Goal: Task Accomplishment & Management: Use online tool/utility

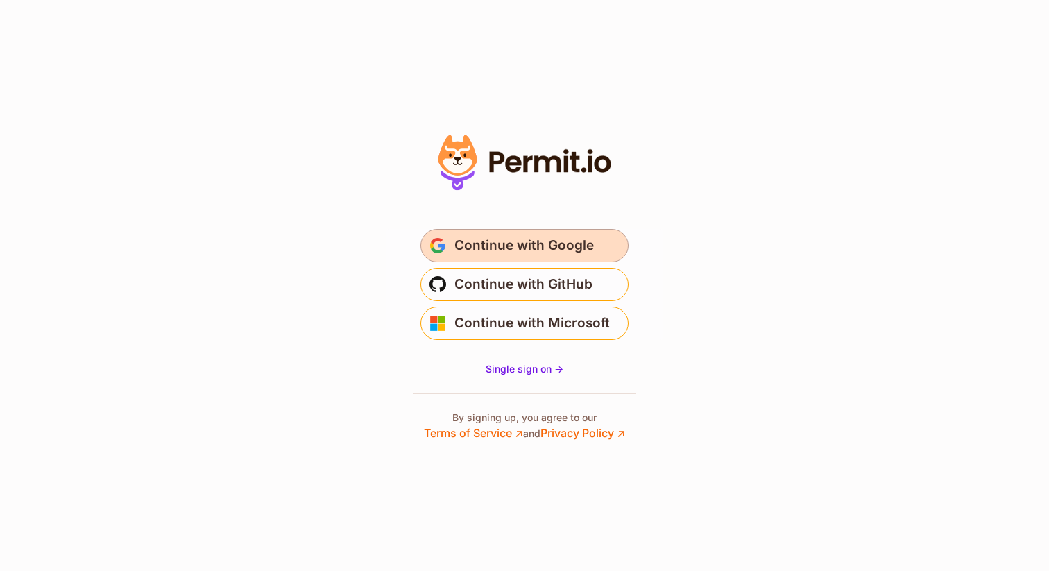
click at [551, 233] on button "Continue with Google" at bounding box center [524, 245] width 208 height 33
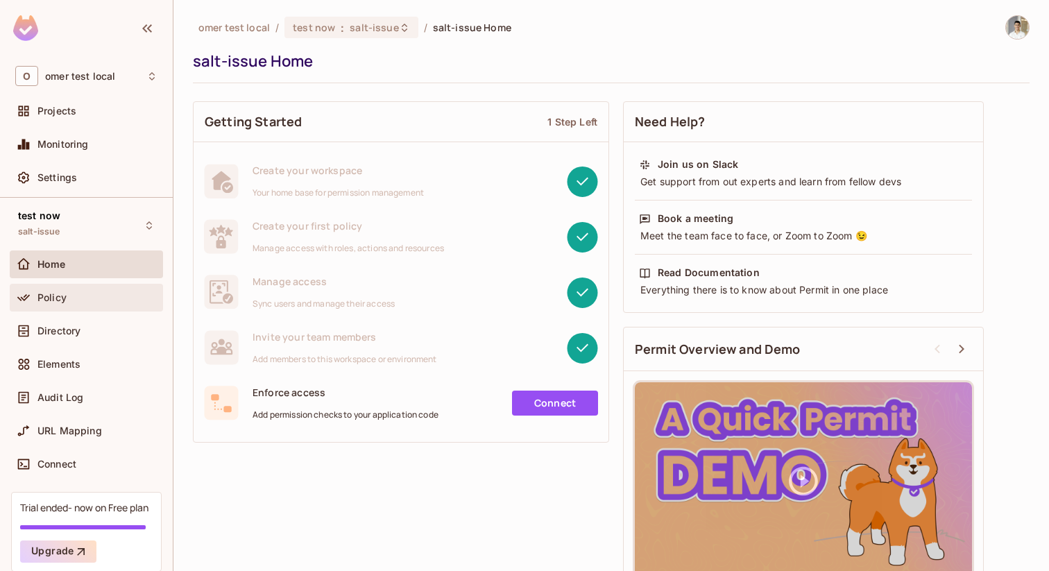
click at [65, 295] on span "Policy" at bounding box center [51, 297] width 29 height 11
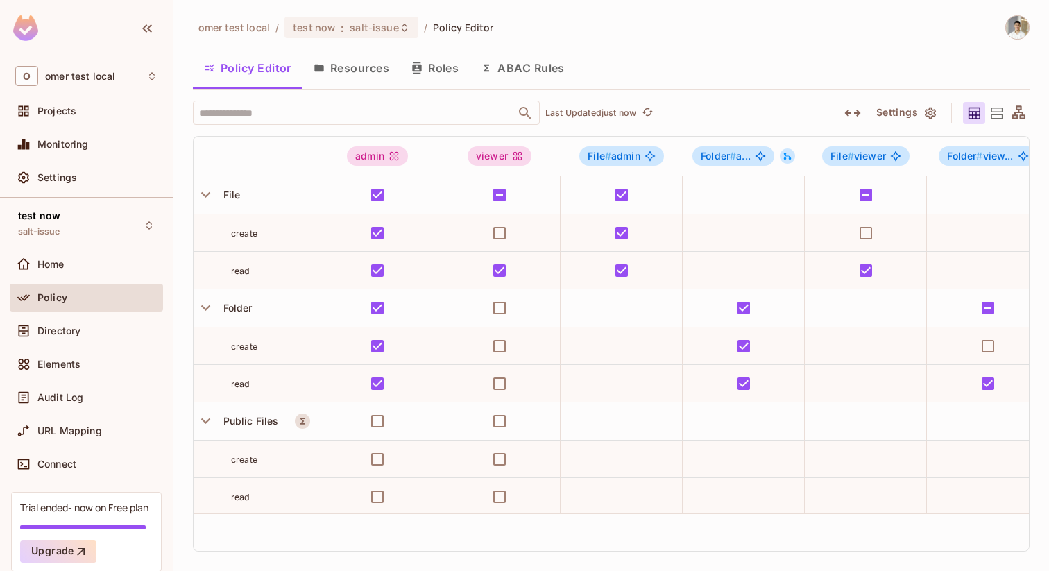
click at [1019, 35] on img at bounding box center [1017, 27] width 23 height 23
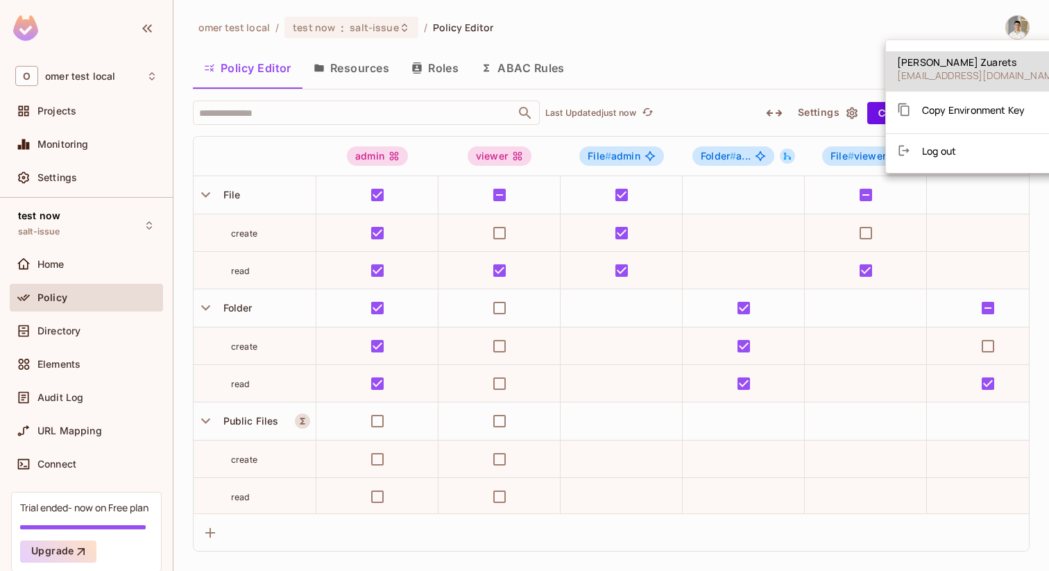
click at [749, 73] on div at bounding box center [524, 285] width 1049 height 571
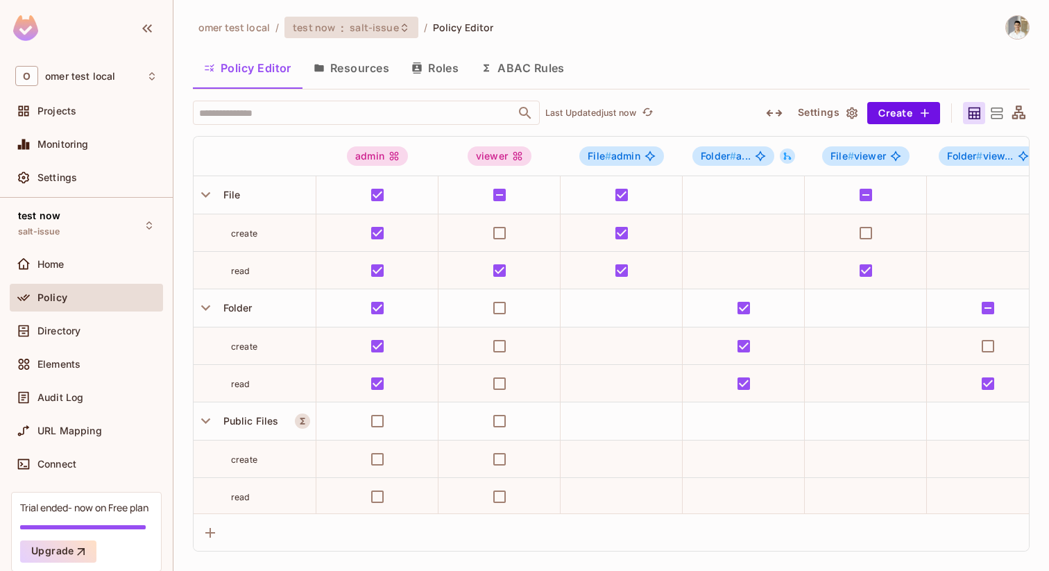
click at [368, 26] on span "salt-issue" at bounding box center [374, 27] width 49 height 13
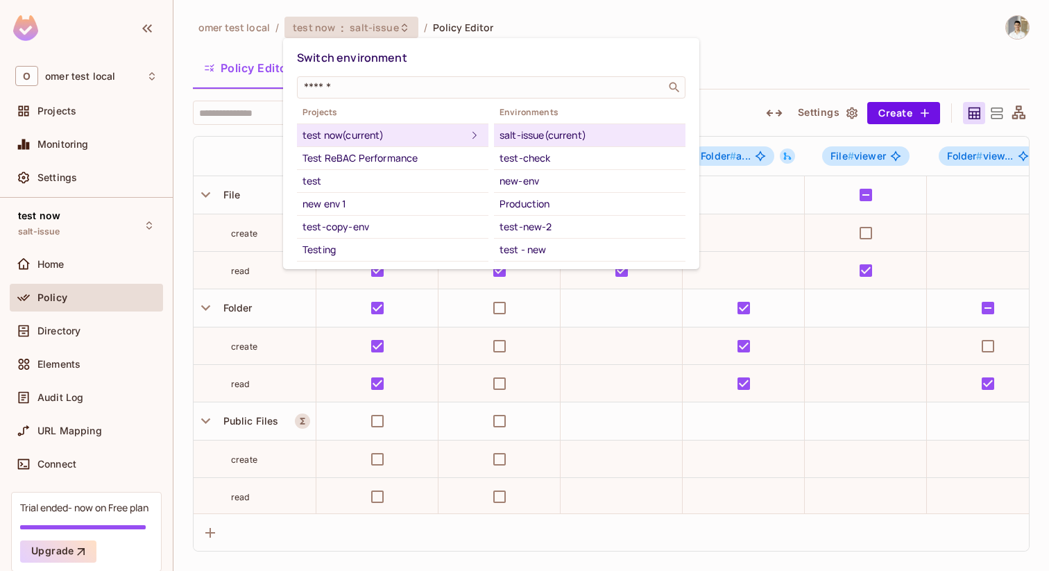
click at [484, 1] on div at bounding box center [524, 285] width 1049 height 571
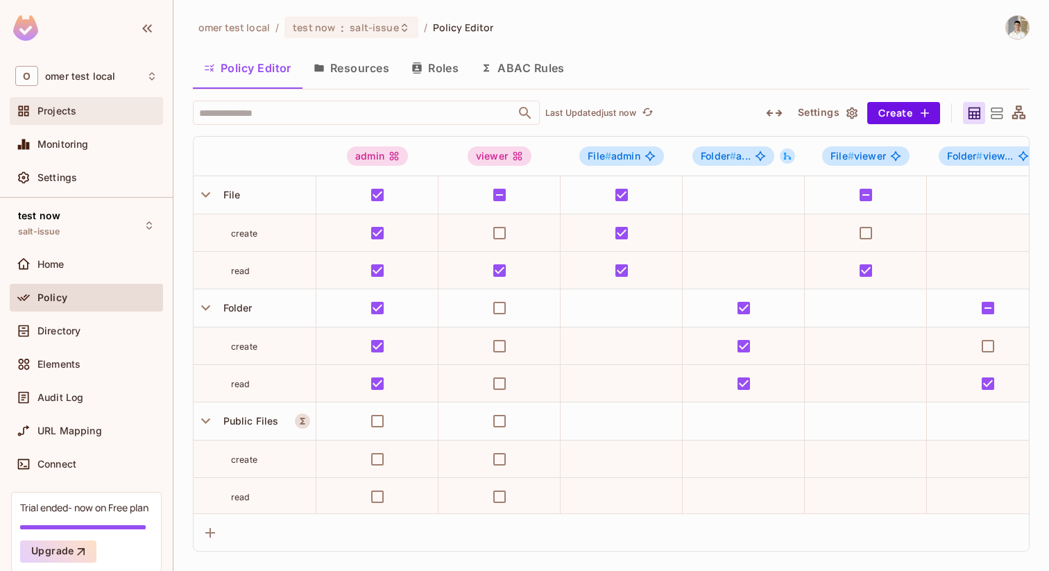
click at [120, 112] on div "Projects" at bounding box center [97, 110] width 120 height 11
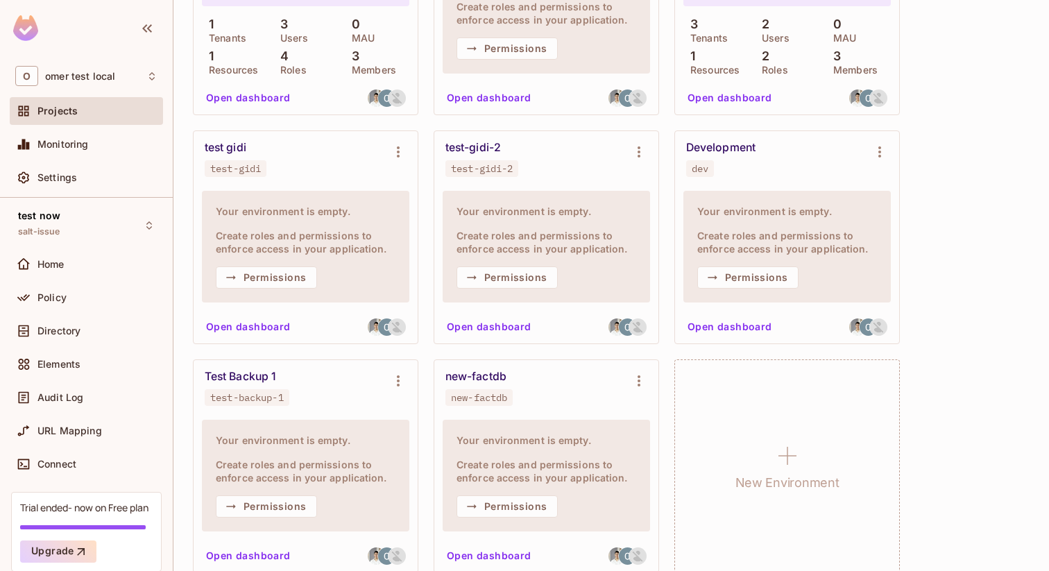
scroll to position [516, 0]
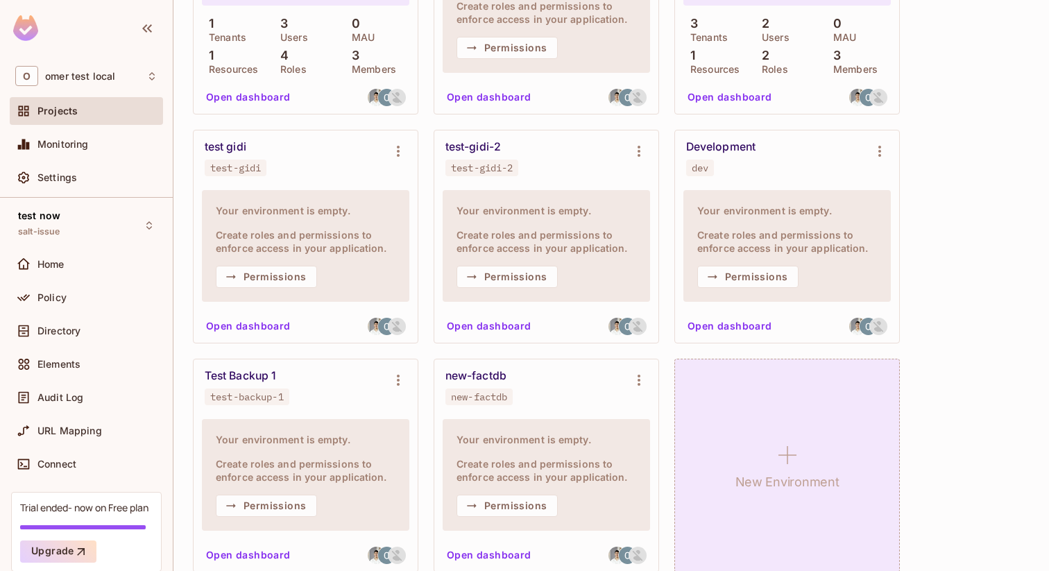
click at [693, 383] on div "New Environment" at bounding box center [786, 466] width 225 height 214
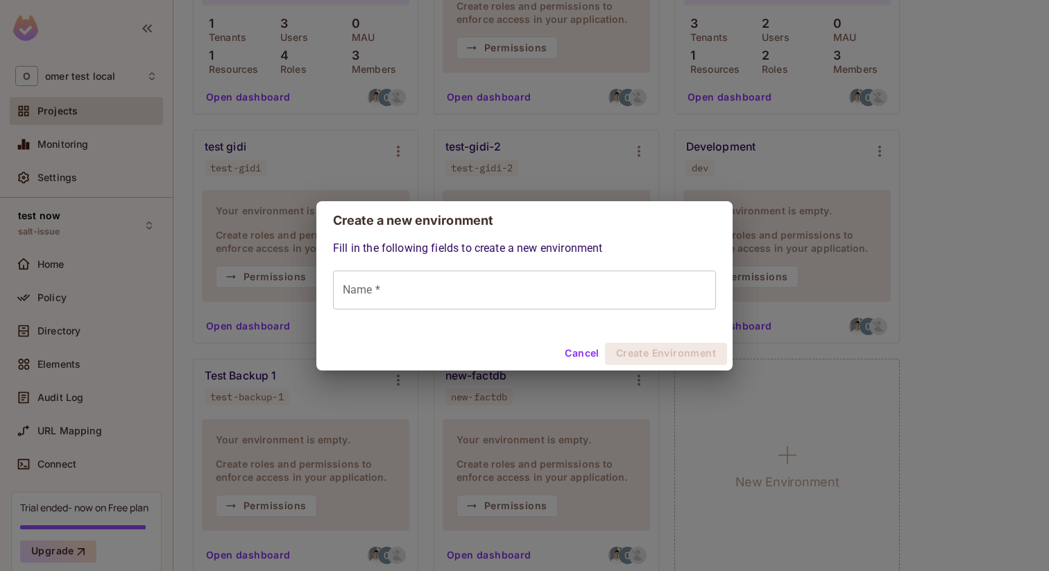
click at [635, 286] on input "Name *" at bounding box center [524, 290] width 383 height 39
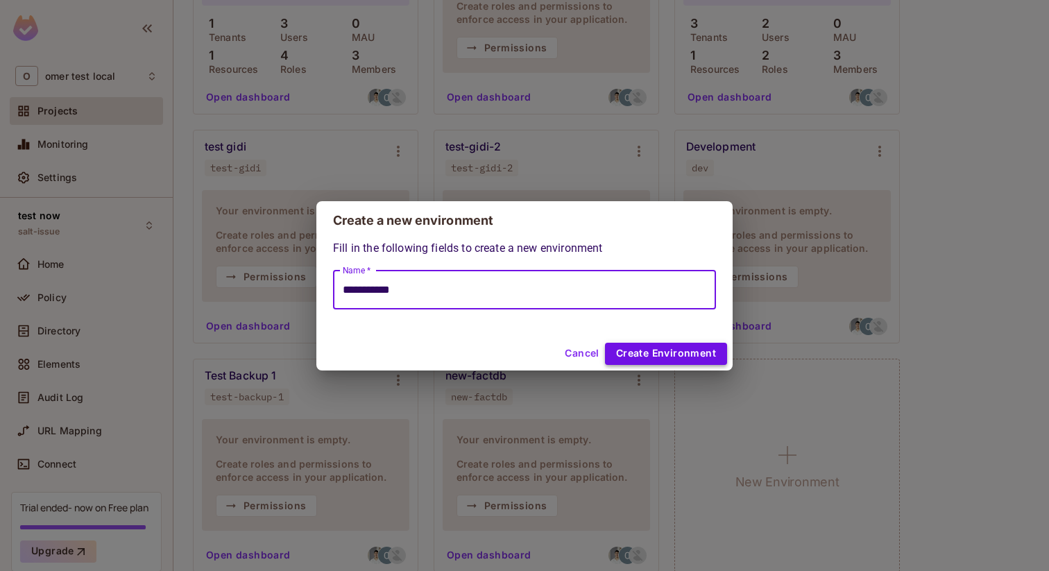
type input "**********"
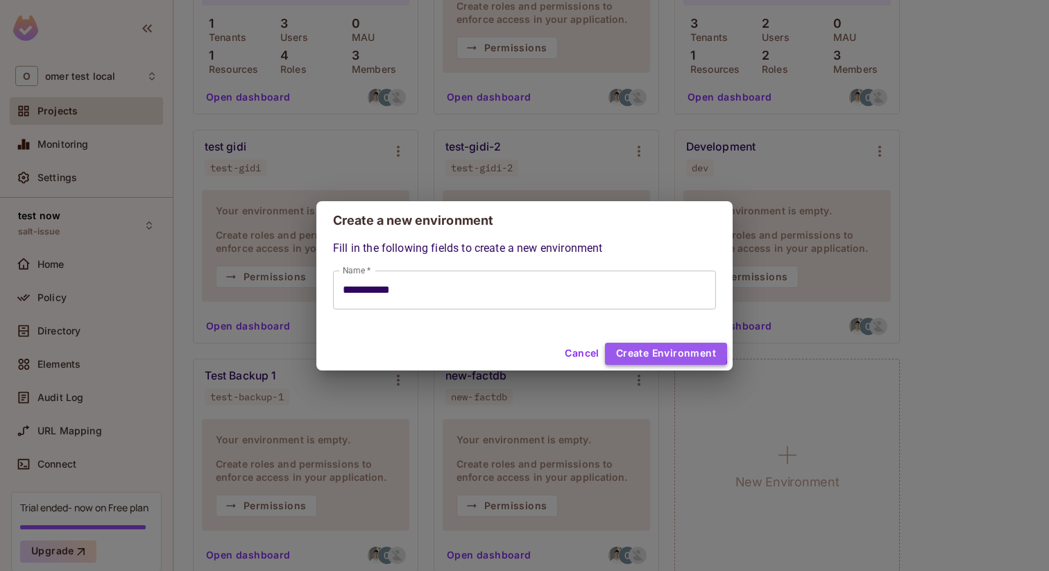
click at [644, 346] on button "Create Environment" at bounding box center [666, 354] width 122 height 22
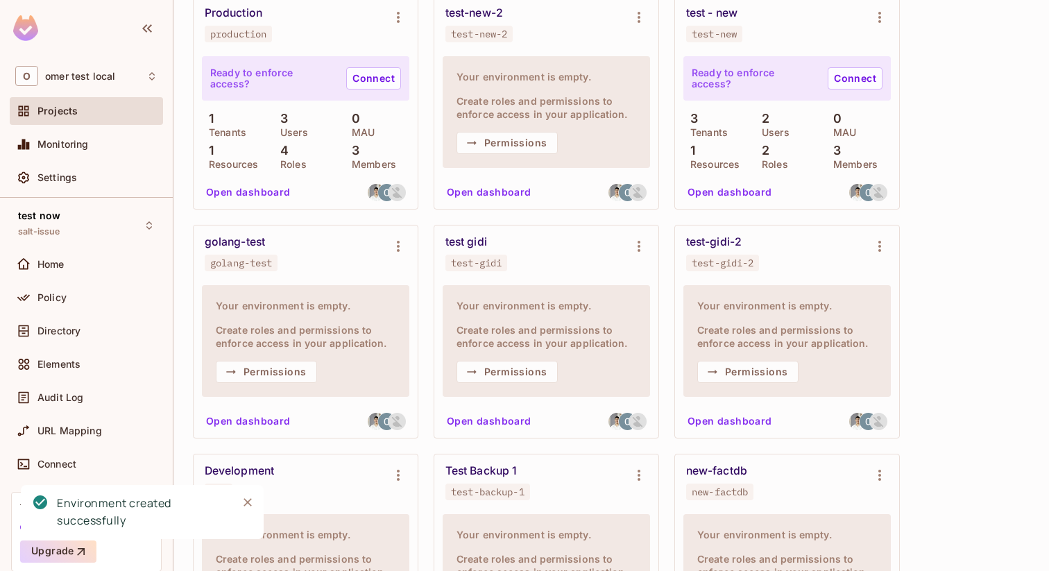
scroll to position [395, 0]
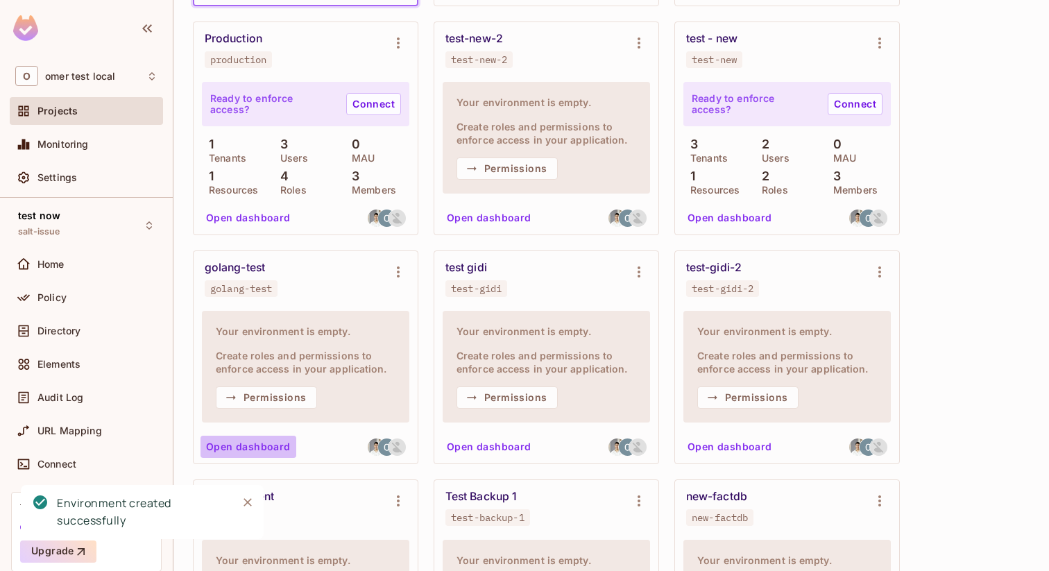
click at [271, 440] on button "Open dashboard" at bounding box center [248, 447] width 96 height 22
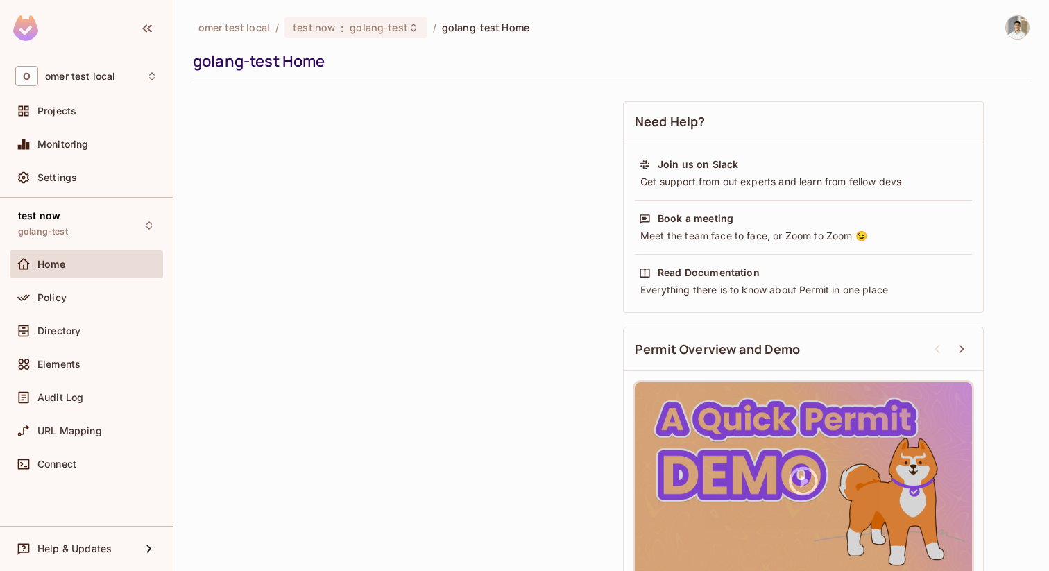
click at [1011, 12] on div "omer test local / test now : golang-test / golang-test Home golang-test Home Ne…" at bounding box center [610, 285] width 875 height 571
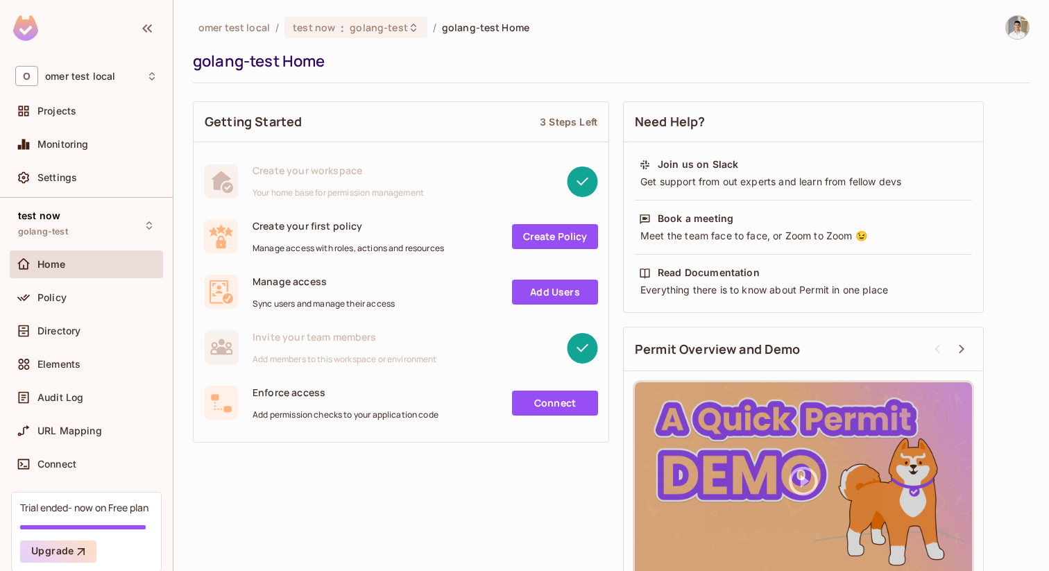
click at [1011, 19] on img at bounding box center [1017, 27] width 23 height 23
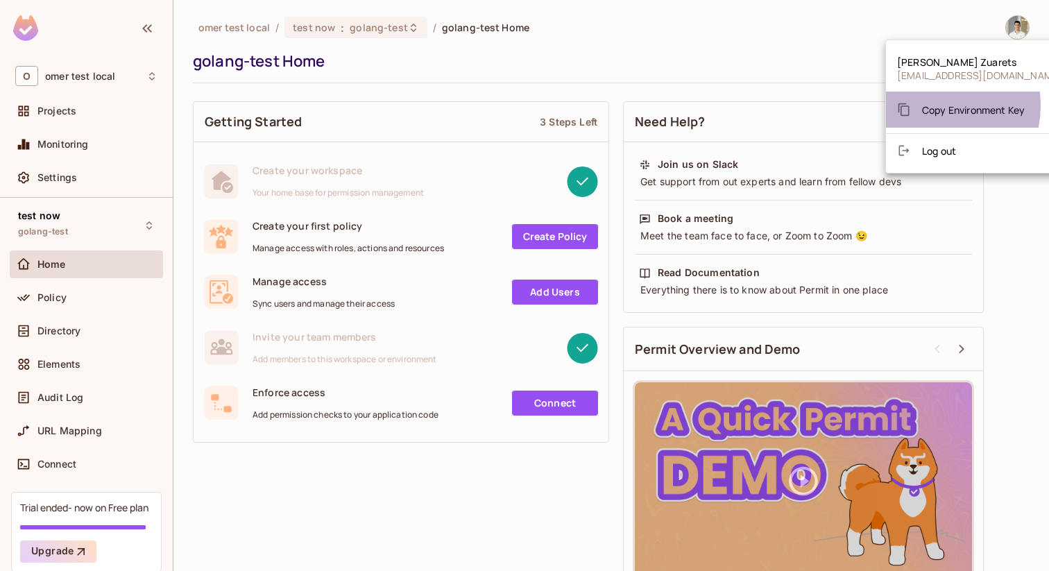
click at [931, 105] on span "Copy Environment Key" at bounding box center [973, 109] width 103 height 13
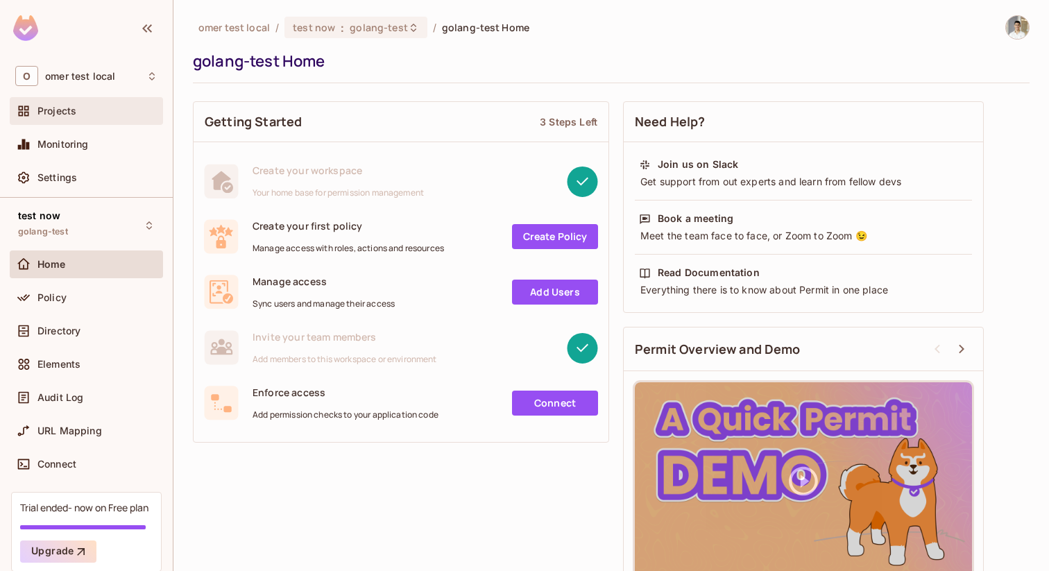
click at [105, 115] on div "Projects" at bounding box center [97, 110] width 120 height 11
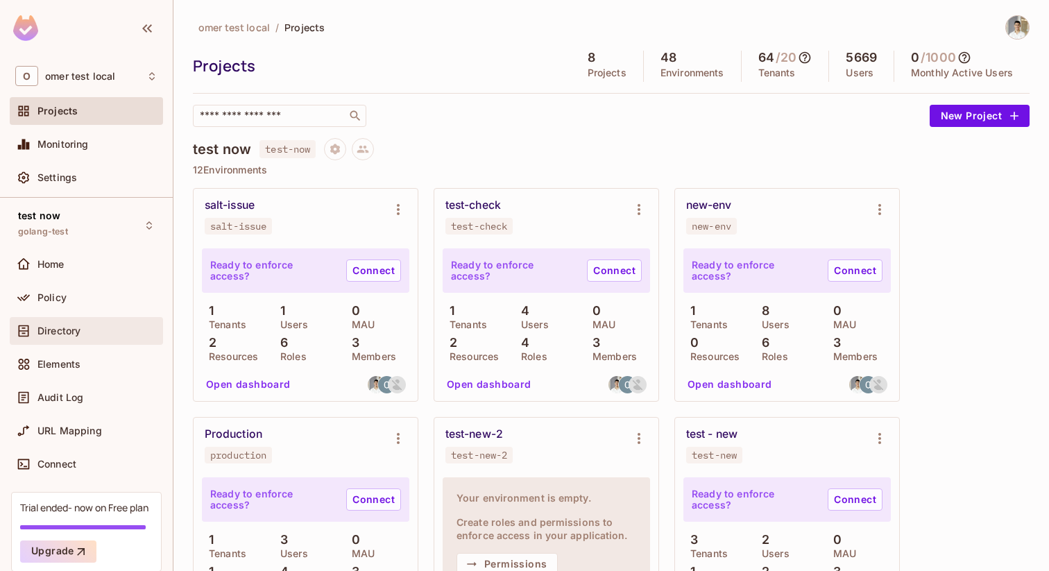
click at [96, 331] on div "Directory" at bounding box center [97, 330] width 120 height 11
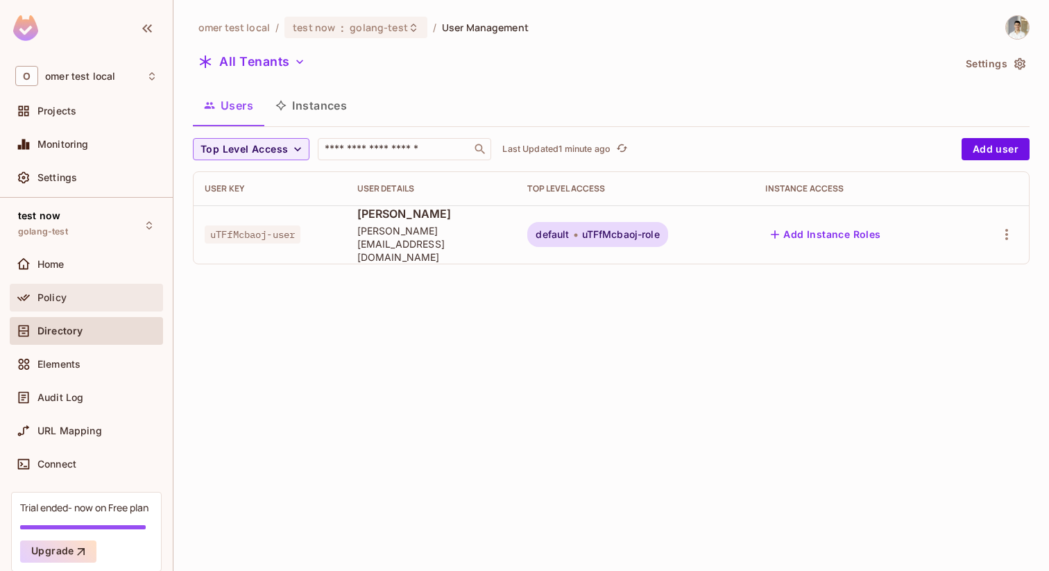
click at [73, 285] on div "Policy" at bounding box center [86, 298] width 153 height 28
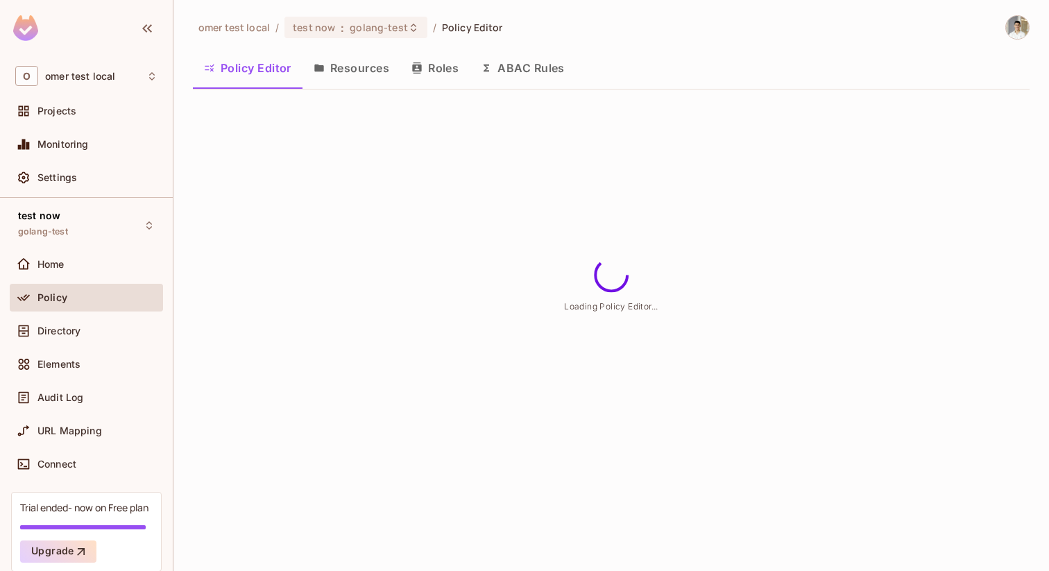
click at [364, 67] on button "Resources" at bounding box center [351, 68] width 98 height 35
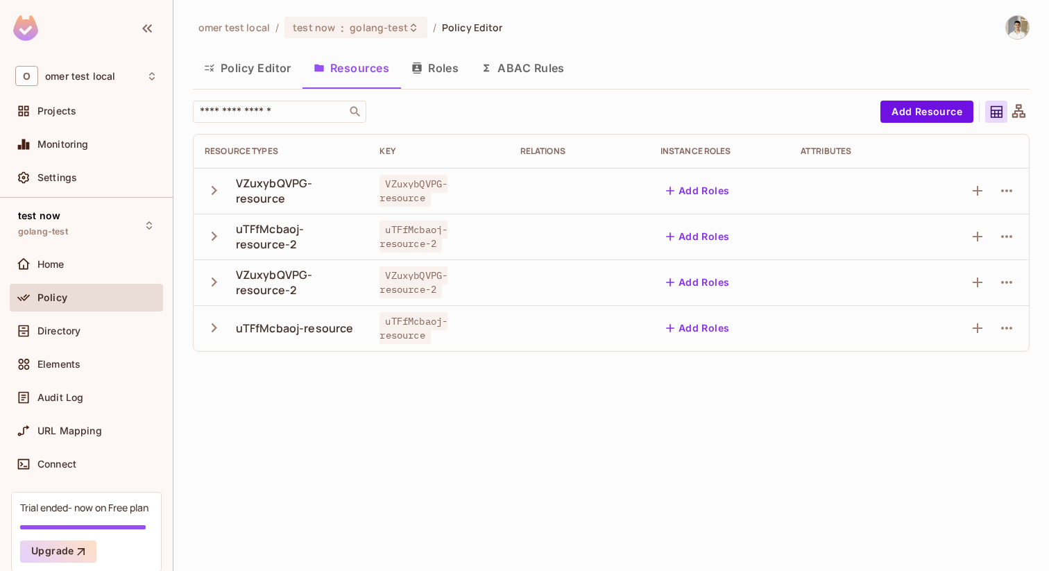
click at [442, 71] on button "Roles" at bounding box center [434, 68] width 69 height 35
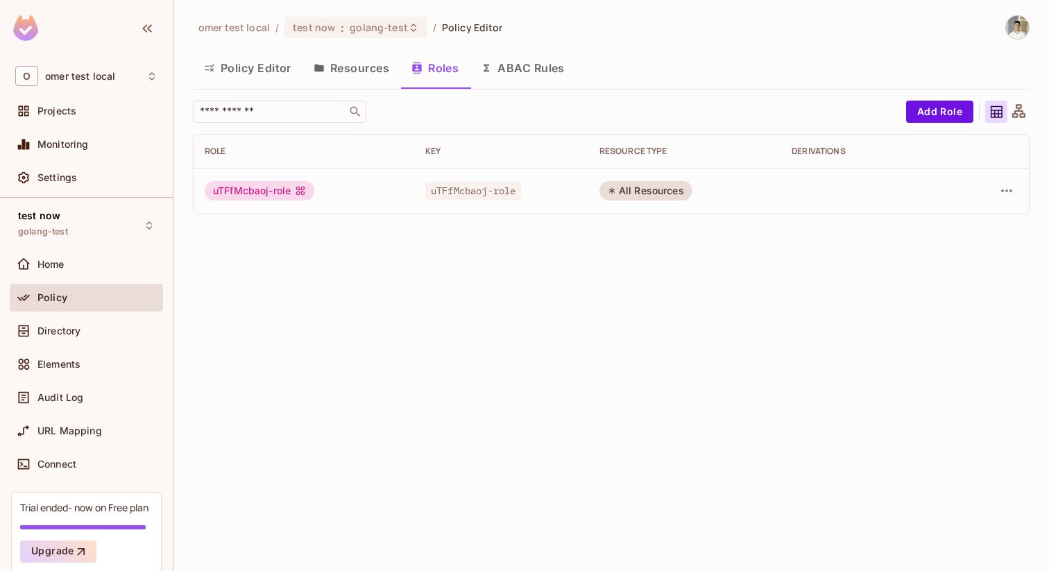
click at [1020, 108] on icon at bounding box center [1018, 110] width 13 height 13
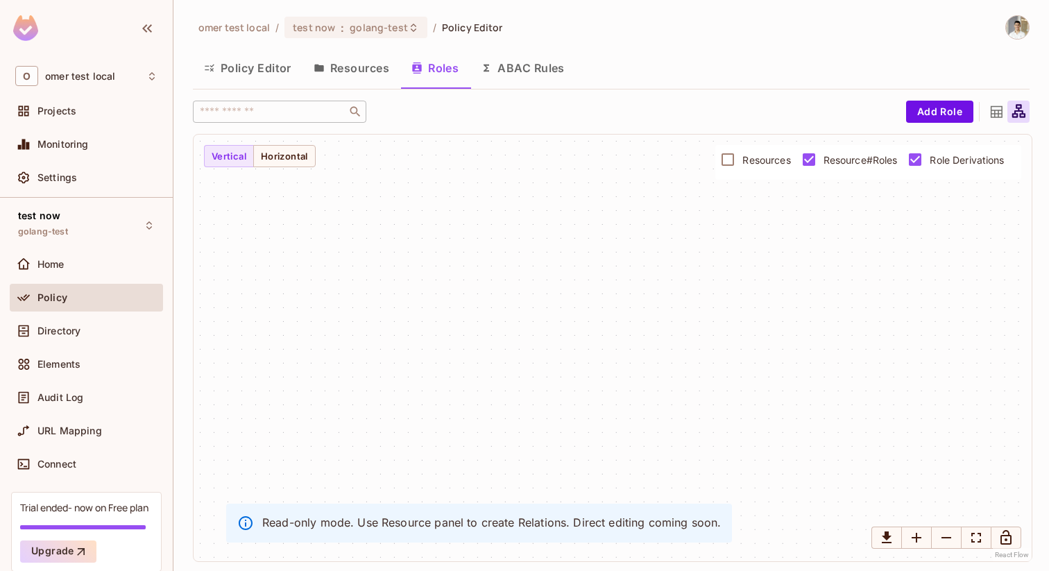
click at [993, 106] on icon at bounding box center [997, 112] width 12 height 12
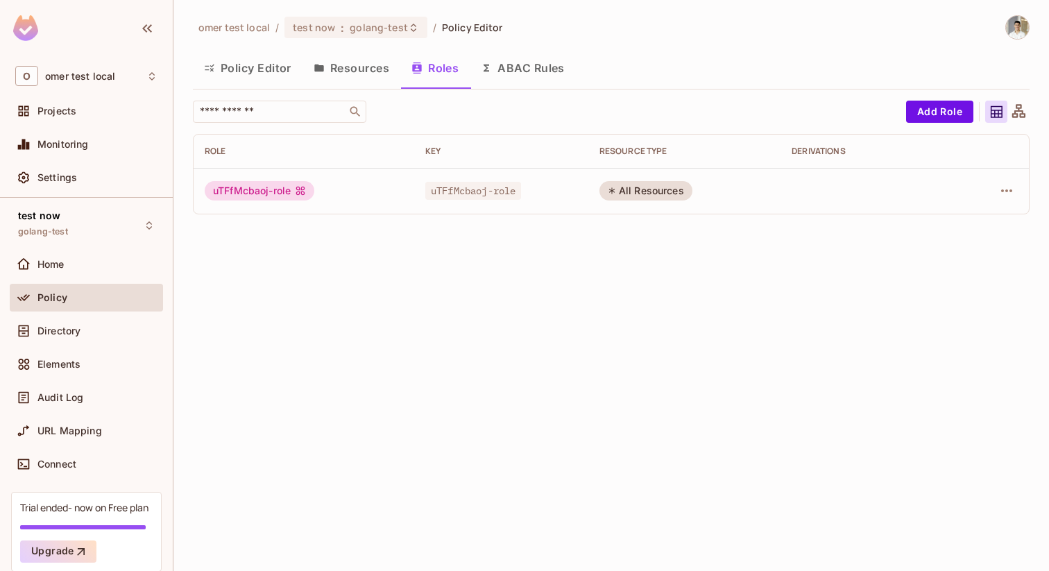
click at [678, 185] on div "All Resources" at bounding box center [645, 190] width 93 height 19
click at [642, 188] on div "All Resources" at bounding box center [645, 190] width 93 height 19
click at [343, 63] on button "Resources" at bounding box center [351, 68] width 98 height 35
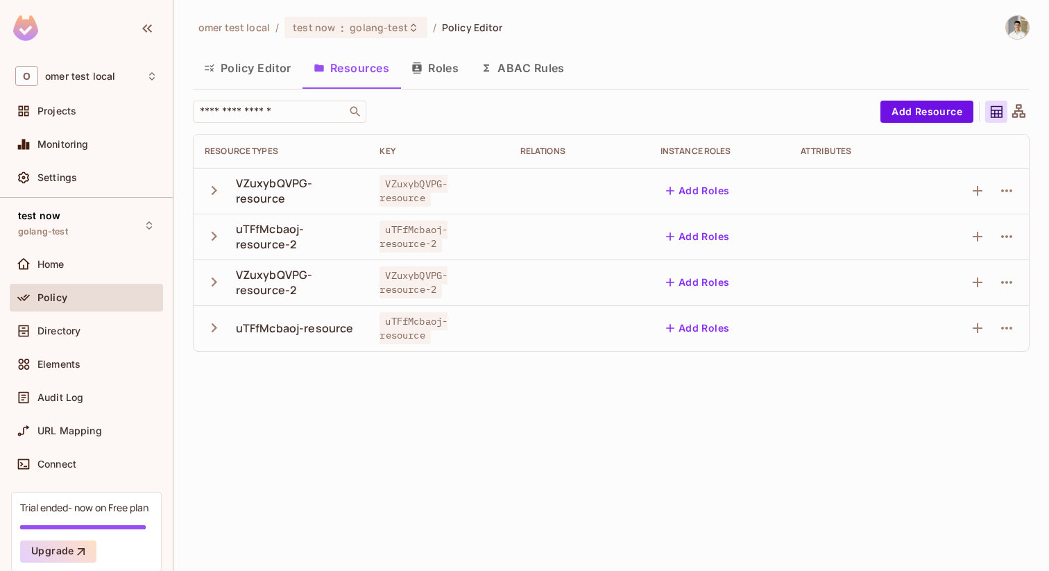
click at [271, 67] on button "Policy Editor" at bounding box center [248, 68] width 110 height 35
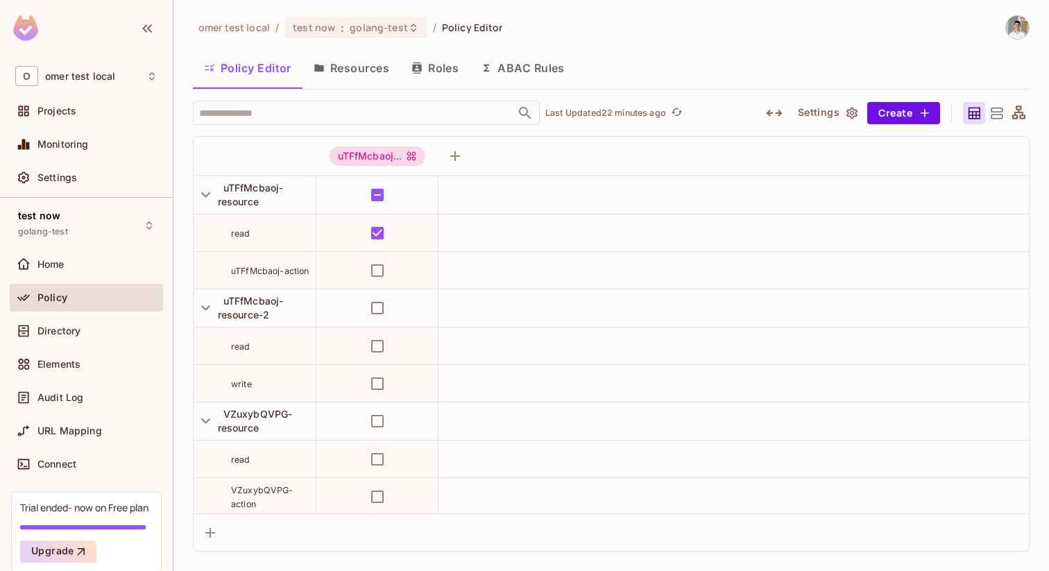
click at [825, 42] on div "omer test local / test now : golang-test / Policy Editor Policy Editor Resource…" at bounding box center [611, 283] width 837 height 536
